Goal: Information Seeking & Learning: Learn about a topic

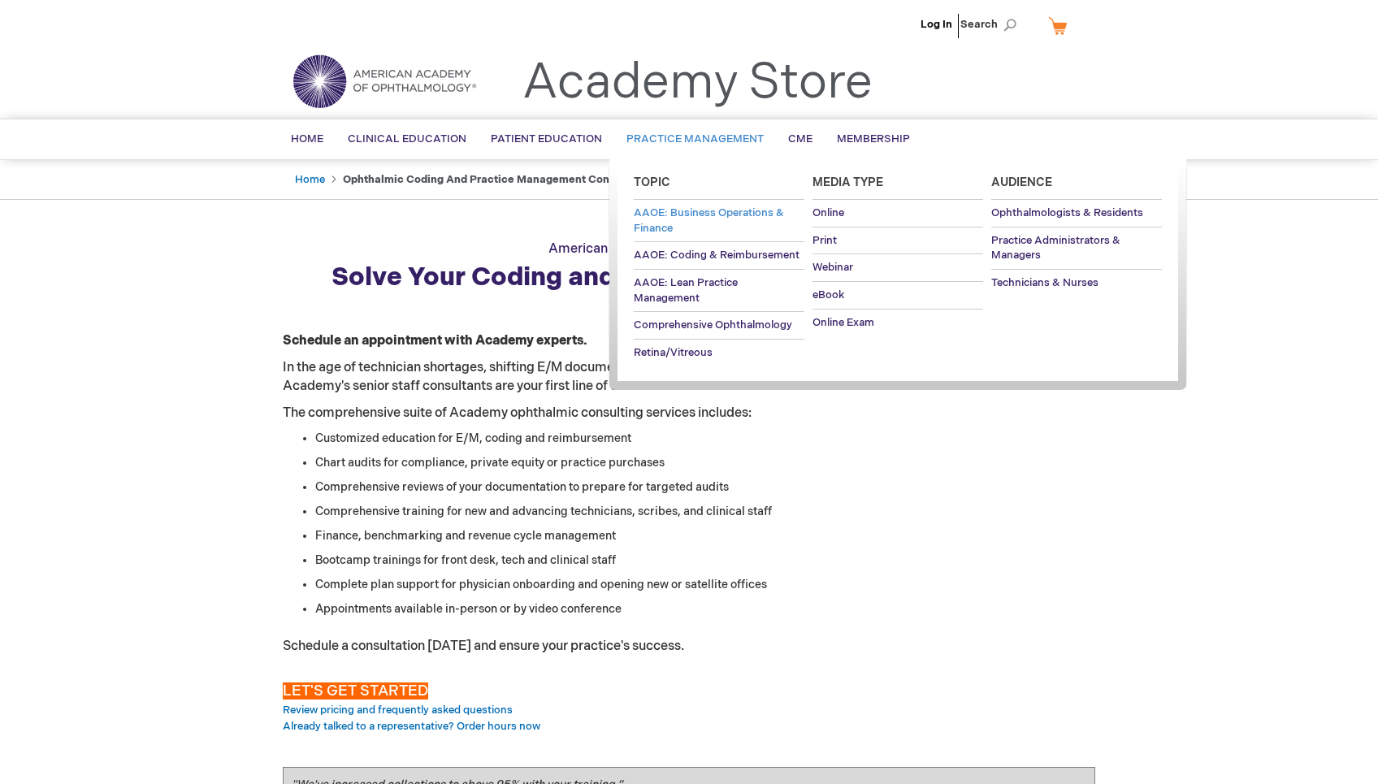
click at [700, 206] on span "AAOE: Business Operations & Finance" at bounding box center [709, 220] width 150 height 28
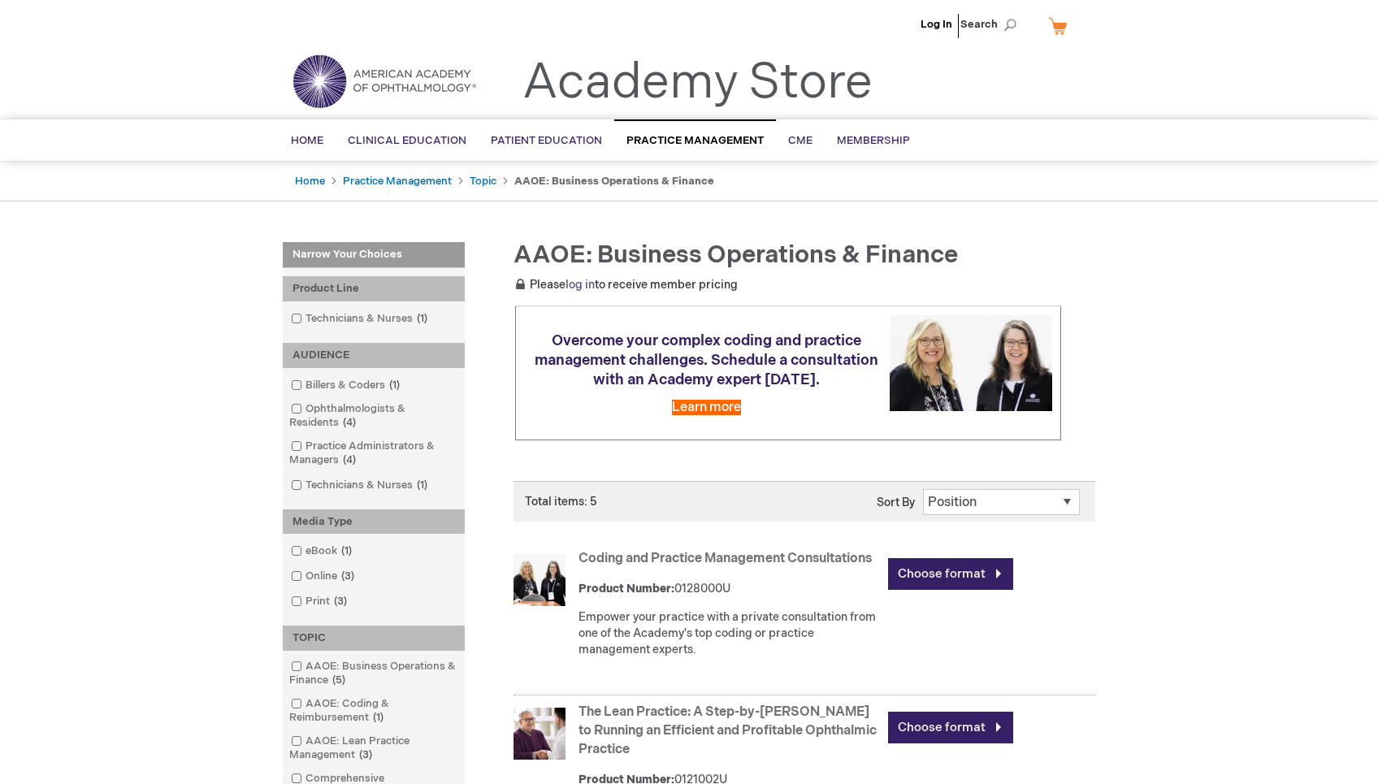
click at [584, 284] on link "log in" at bounding box center [579, 285] width 29 height 14
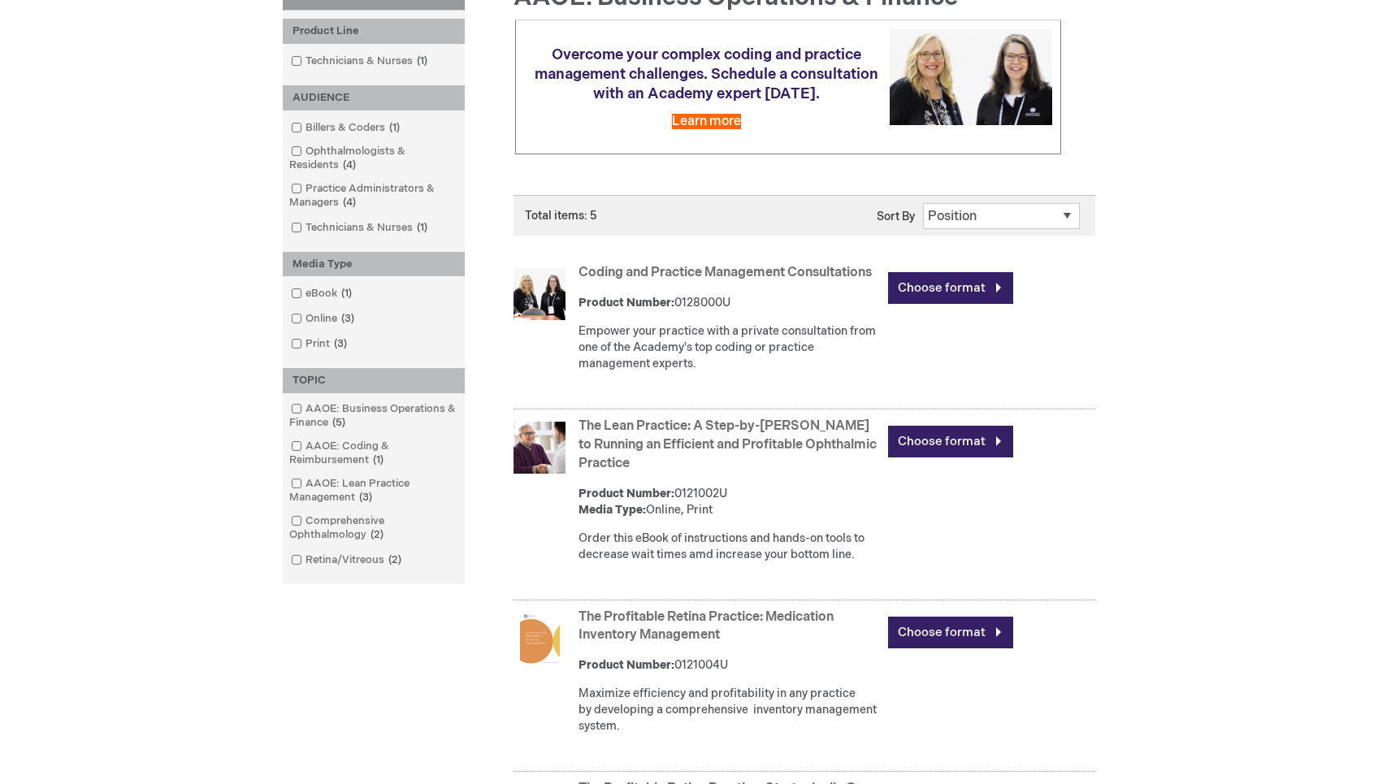
scroll to position [263, 0]
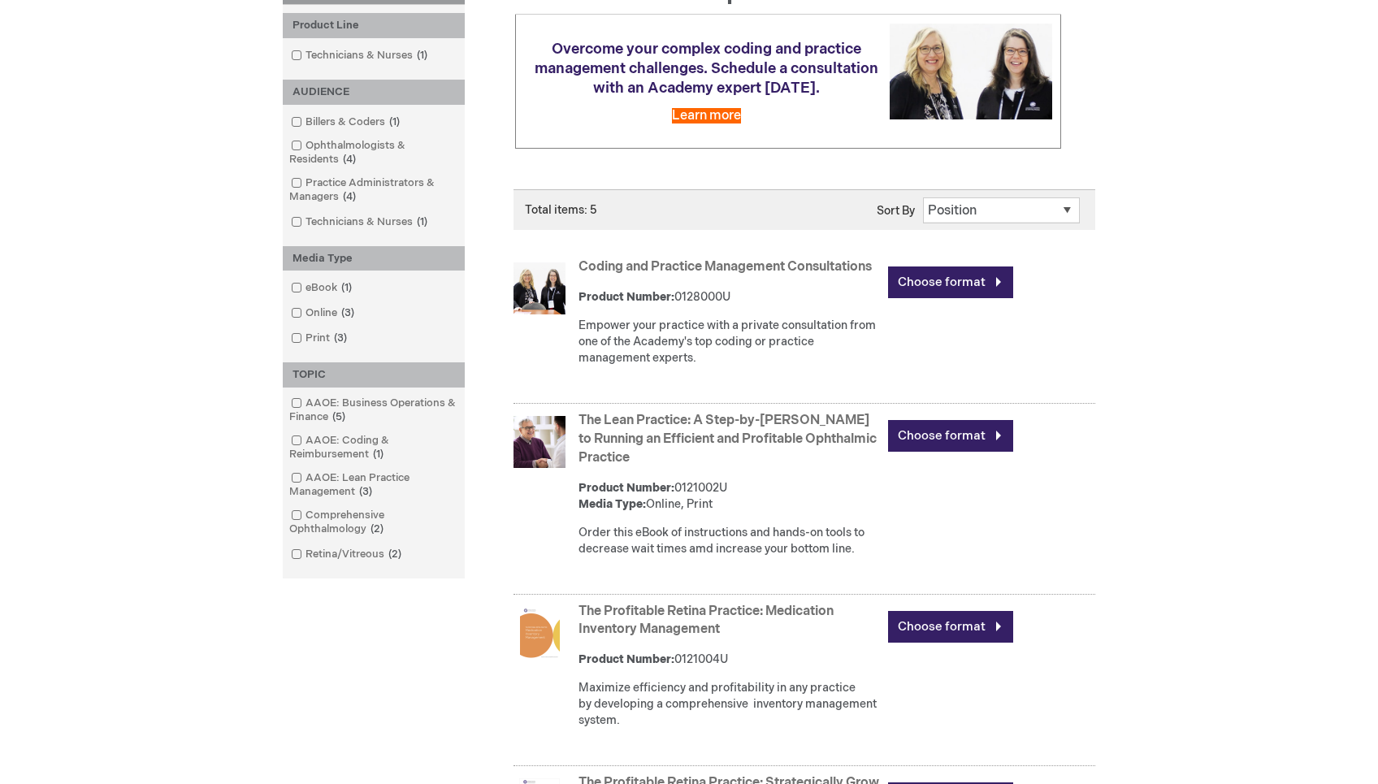
click at [790, 453] on link "The Lean Practice: A Step-by-[PERSON_NAME] to Running an Efficient and Profitab…" at bounding box center [727, 439] width 298 height 53
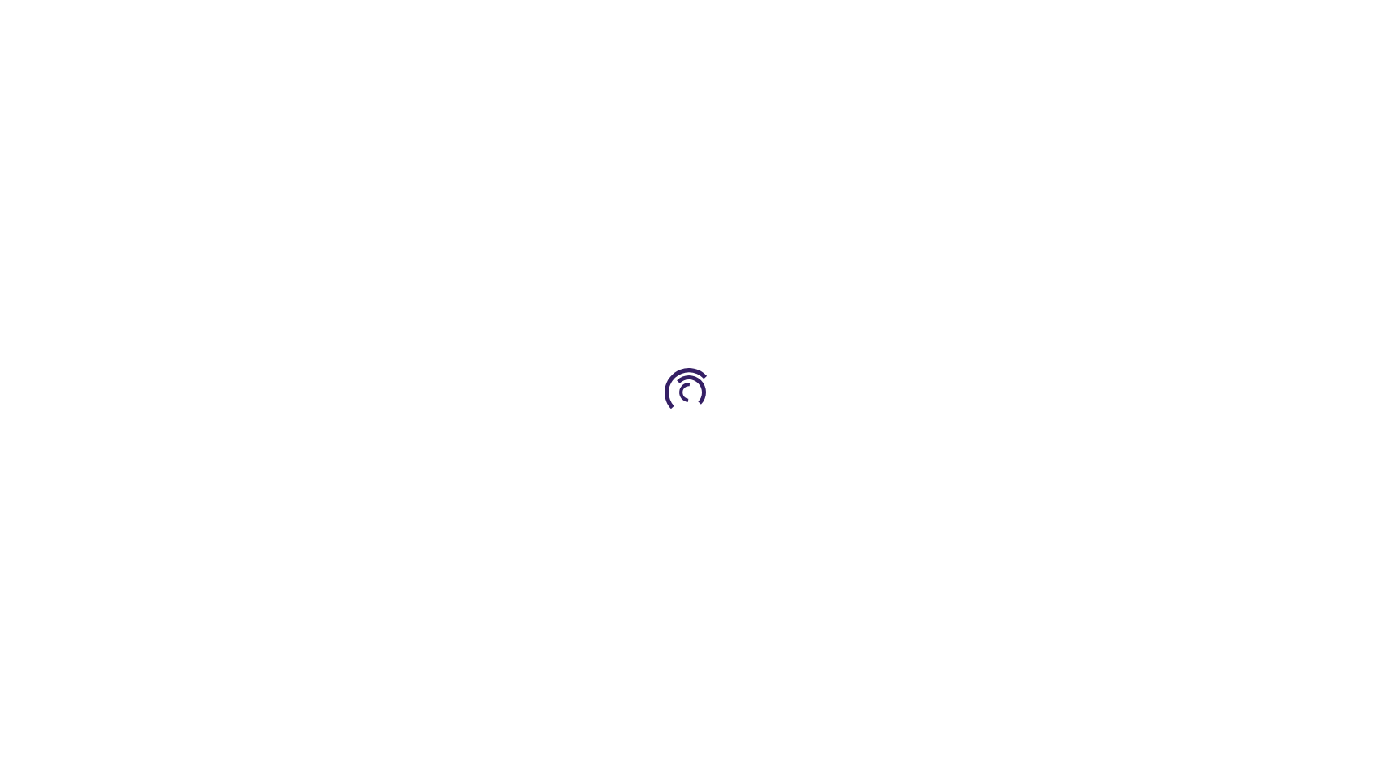
type input "0"
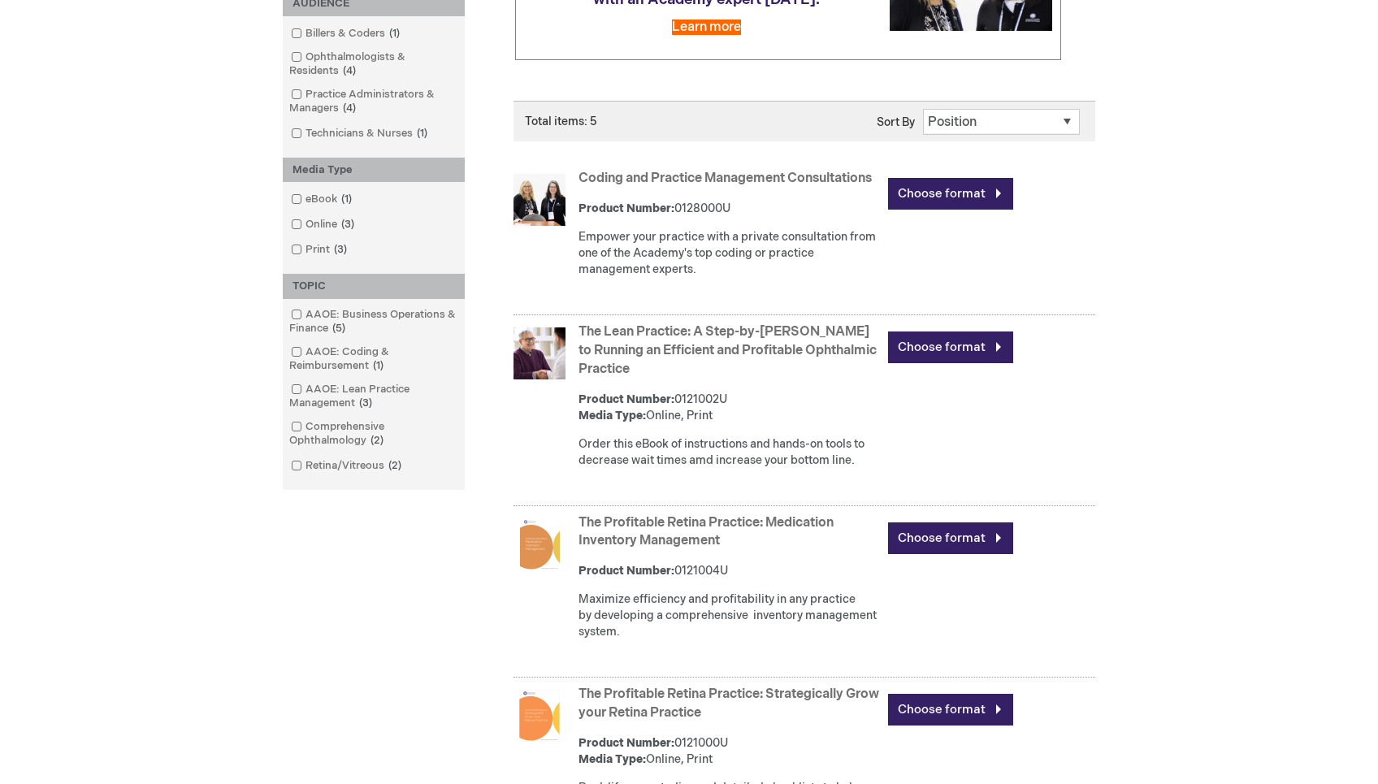
scroll to position [241, 0]
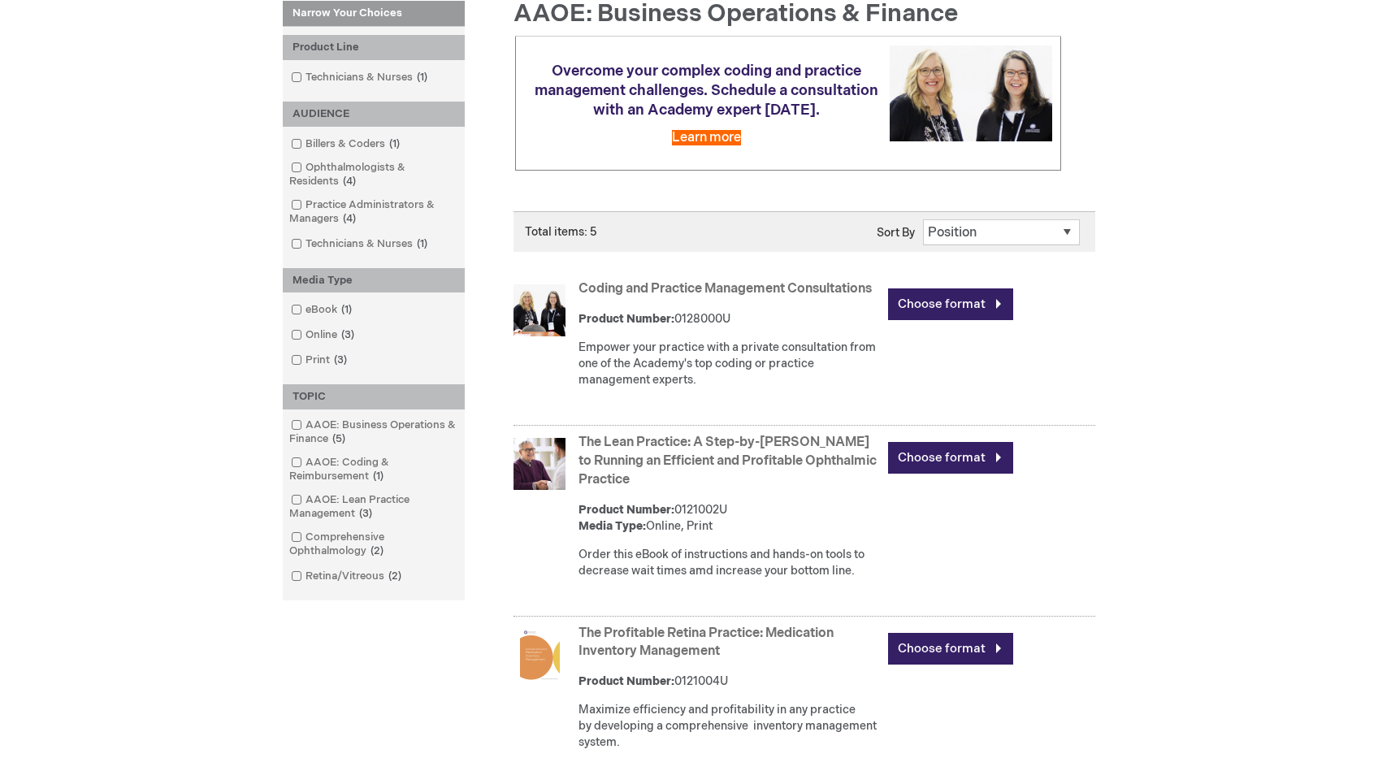
click at [663, 474] on link "The Lean Practice: A Step-by-Step Guide to Running an Efficient and Profitable …" at bounding box center [727, 461] width 298 height 53
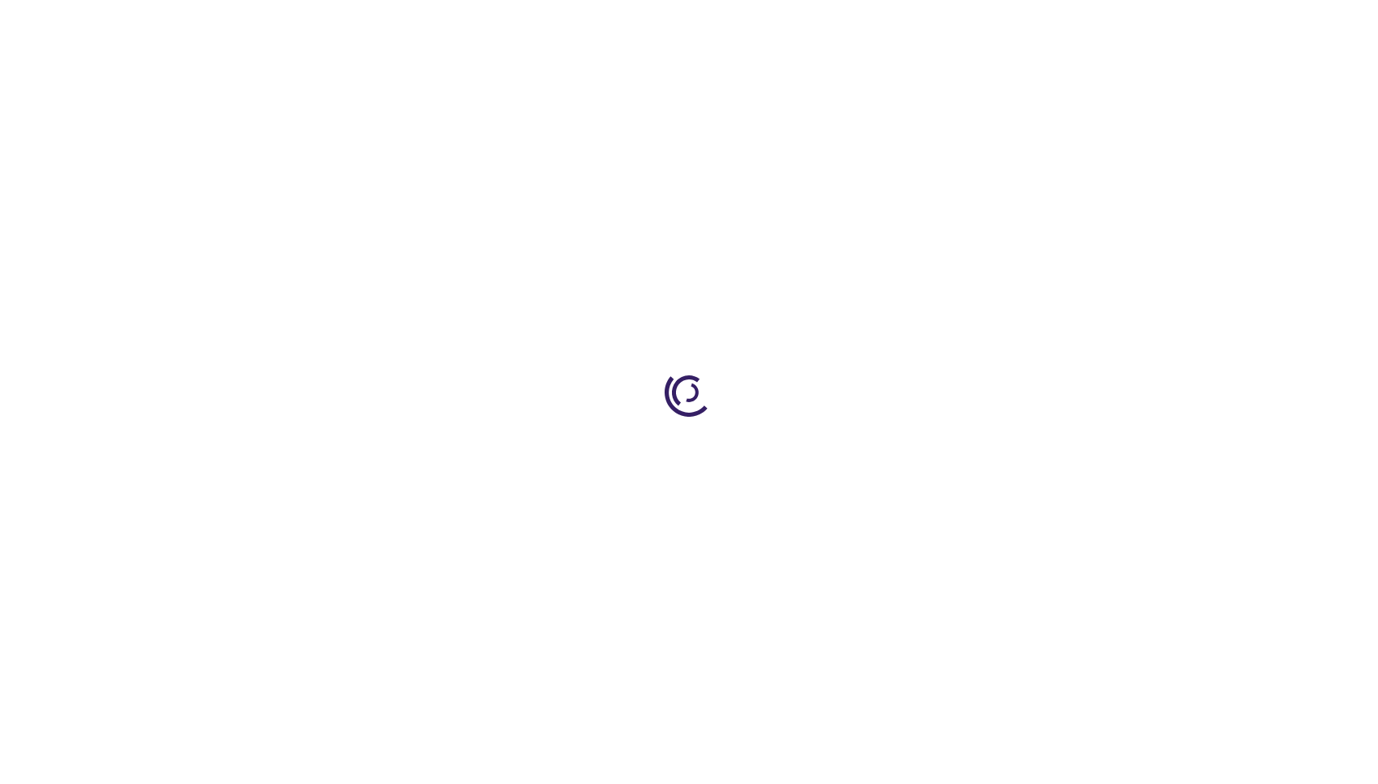
type input "0"
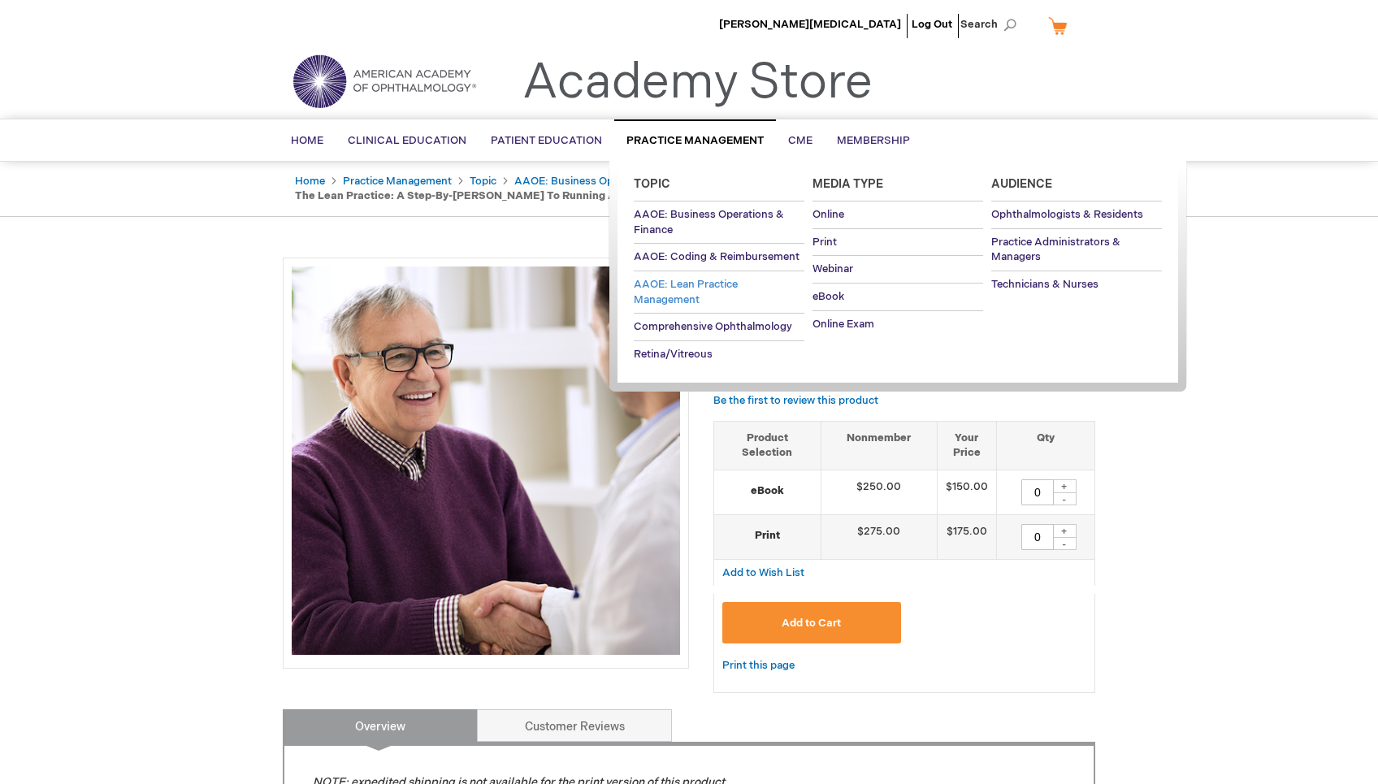
click at [693, 284] on span "AAOE: Lean Practice Management" at bounding box center [686, 292] width 104 height 28
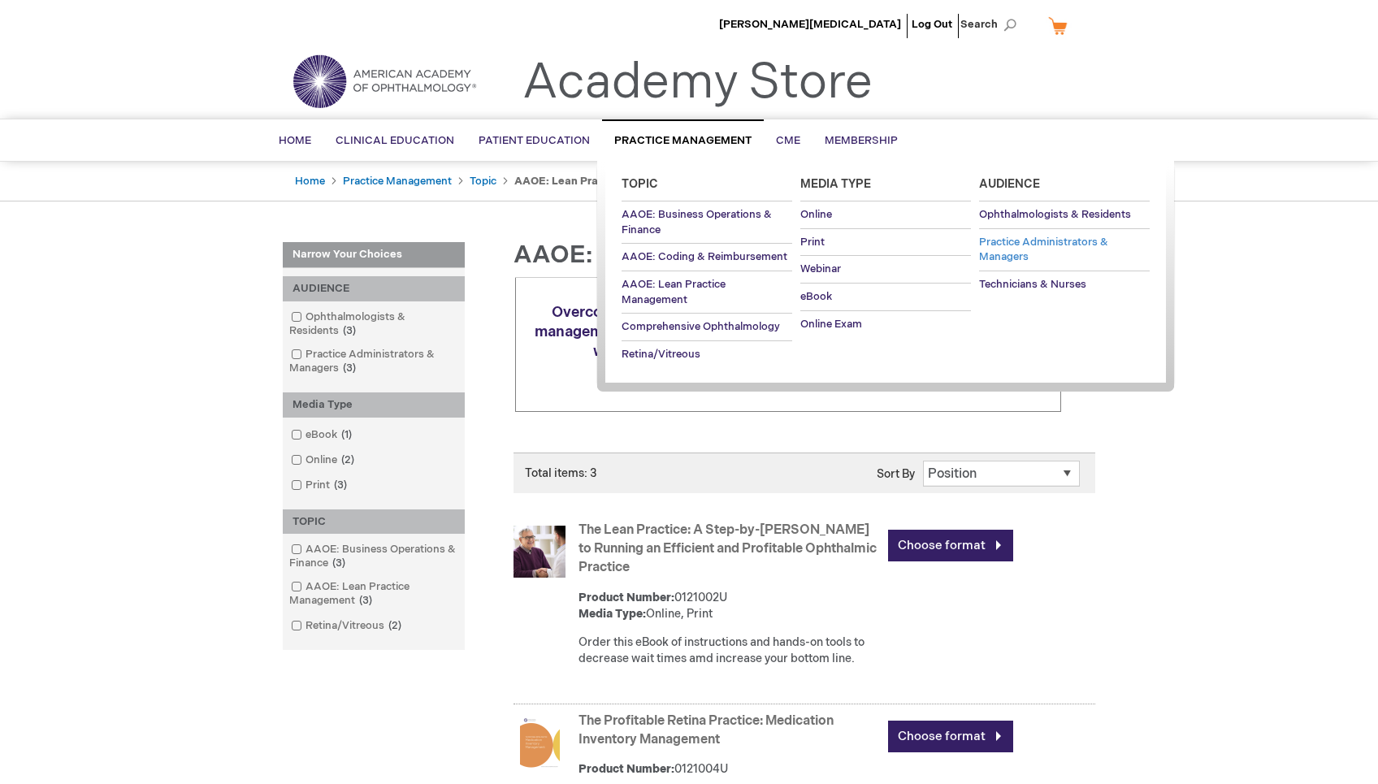
click at [994, 256] on span "Practice Administrators & Managers" at bounding box center [1043, 250] width 129 height 28
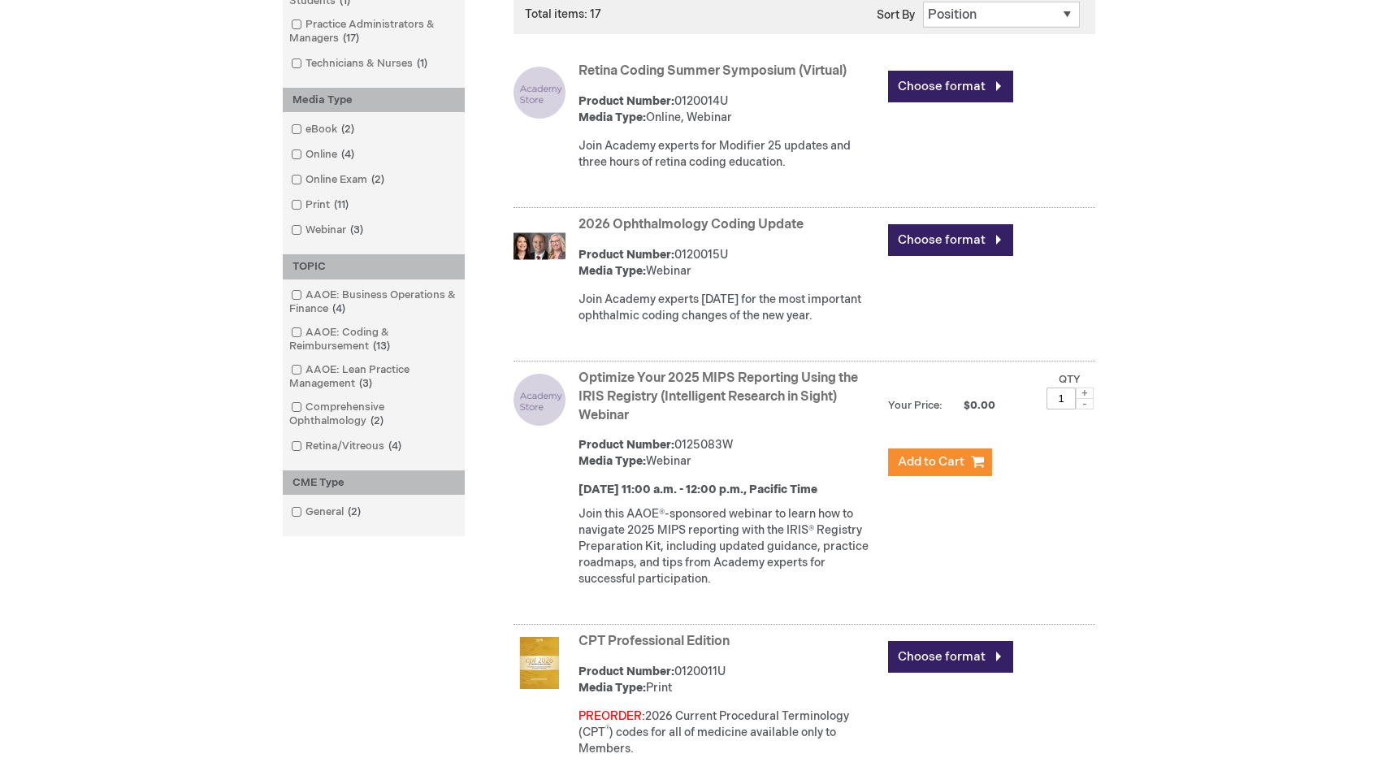
scroll to position [460, 0]
click at [752, 219] on link "2026 Ophthalmology Coding Update" at bounding box center [690, 223] width 225 height 15
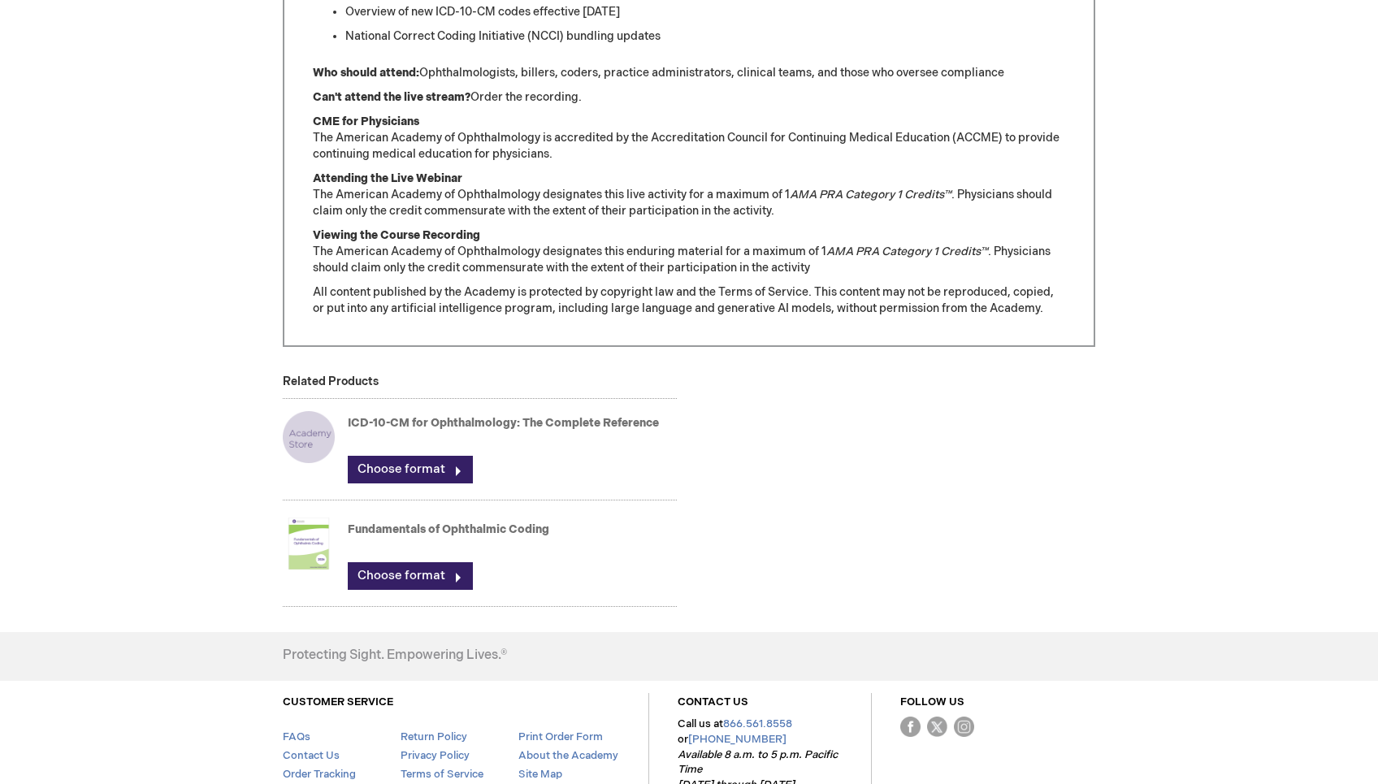
scroll to position [1235, 0]
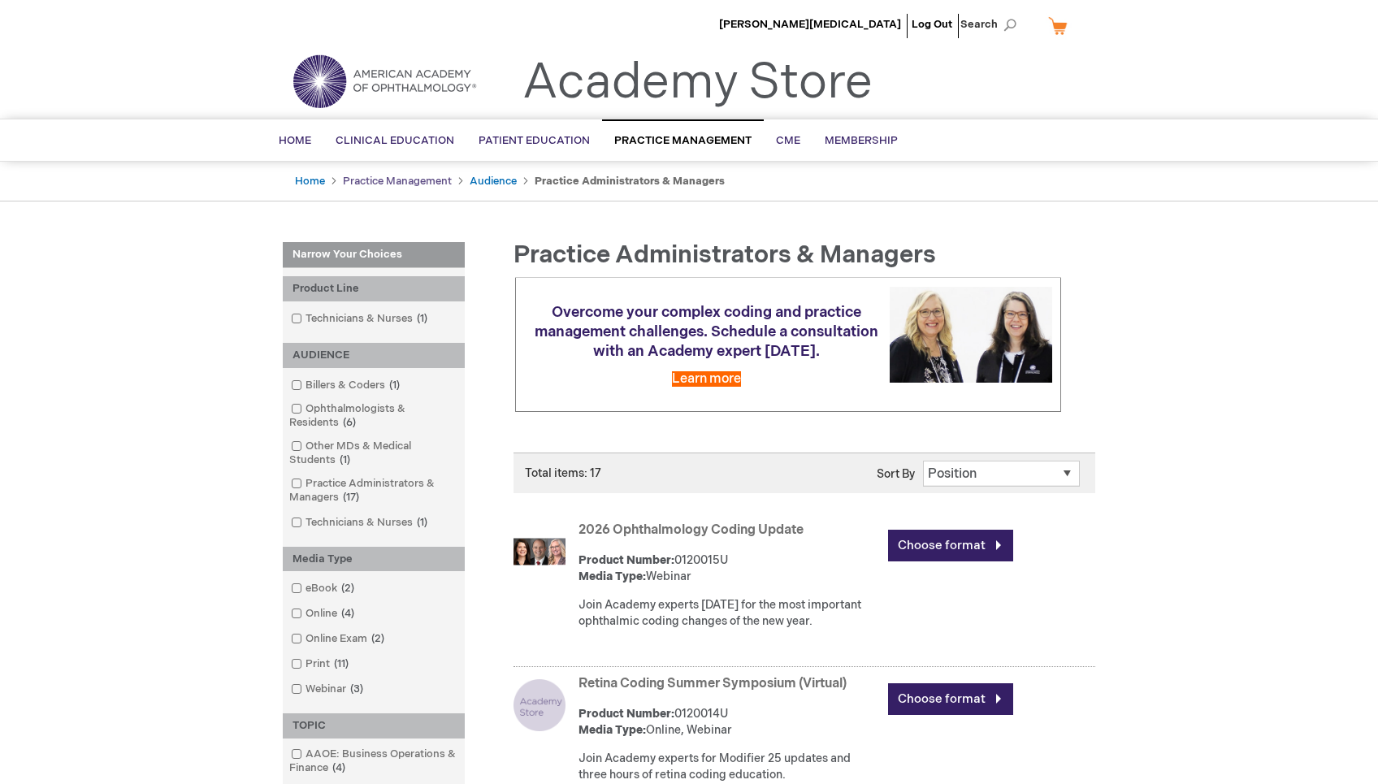
click at [422, 184] on link "Practice Management" at bounding box center [397, 181] width 109 height 13
